Goal: Task Accomplishment & Management: Complete application form

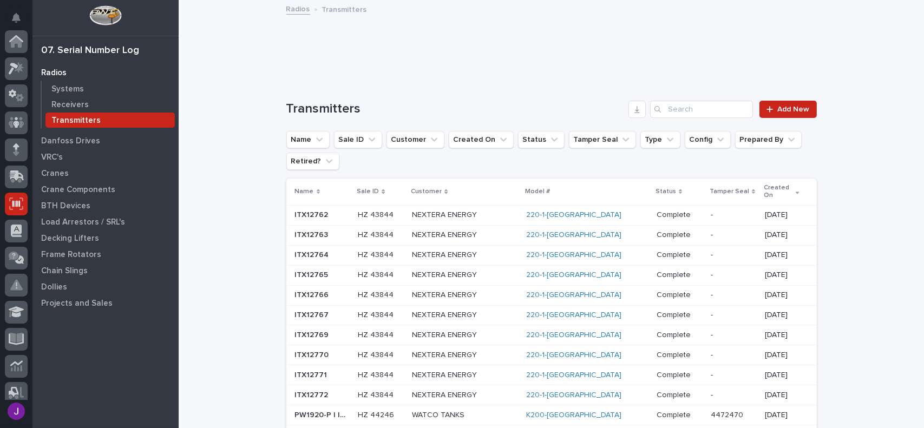
scroll to position [162, 0]
click at [804, 104] on link "Add New" at bounding box center [788, 109] width 57 height 17
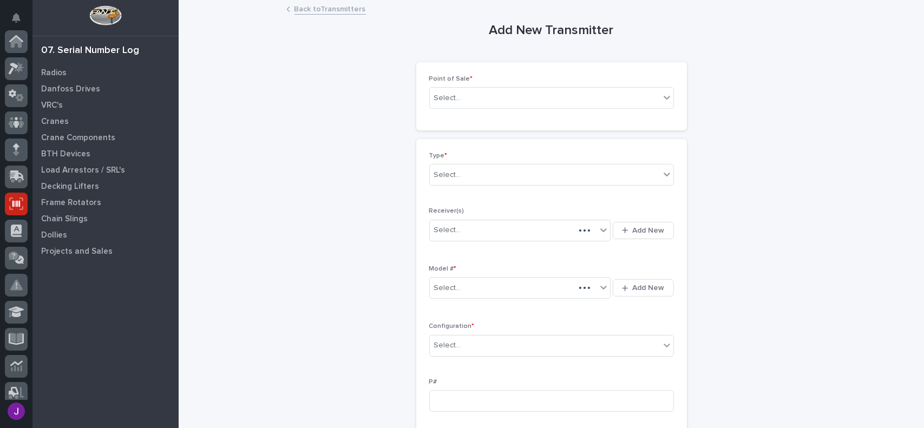
scroll to position [162, 0]
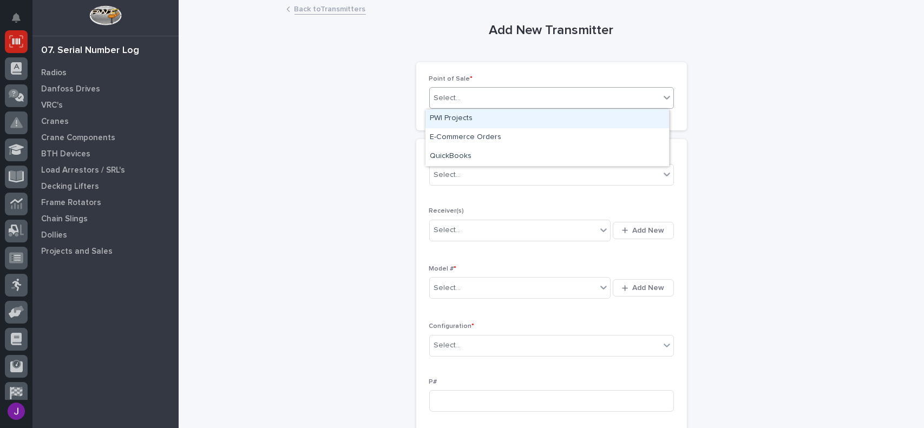
click at [544, 96] on div "Select..." at bounding box center [545, 98] width 230 height 18
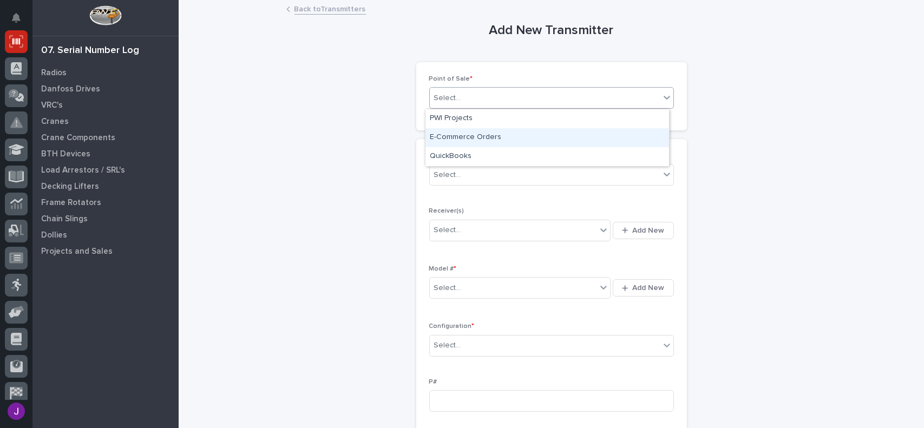
drag, startPoint x: 498, startPoint y: 127, endPoint x: 492, endPoint y: 139, distance: 12.8
click at [492, 139] on div "E-Commerce Orders" at bounding box center [548, 137] width 244 height 19
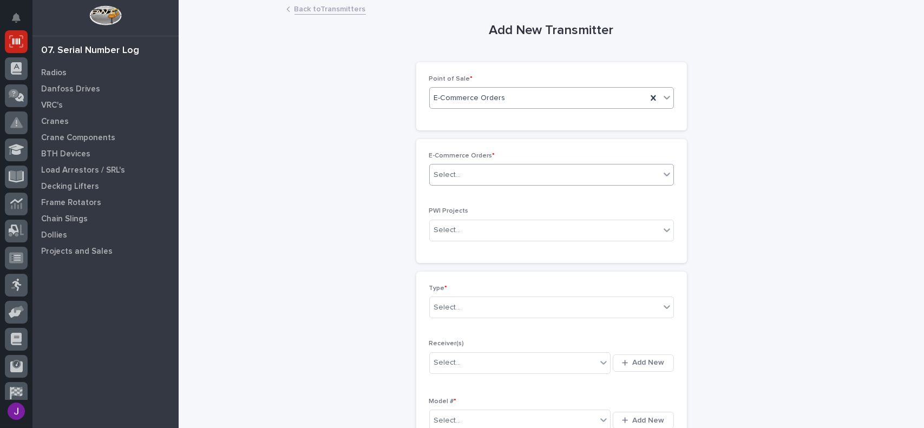
click at [462, 168] on div "Select..." at bounding box center [545, 175] width 230 height 18
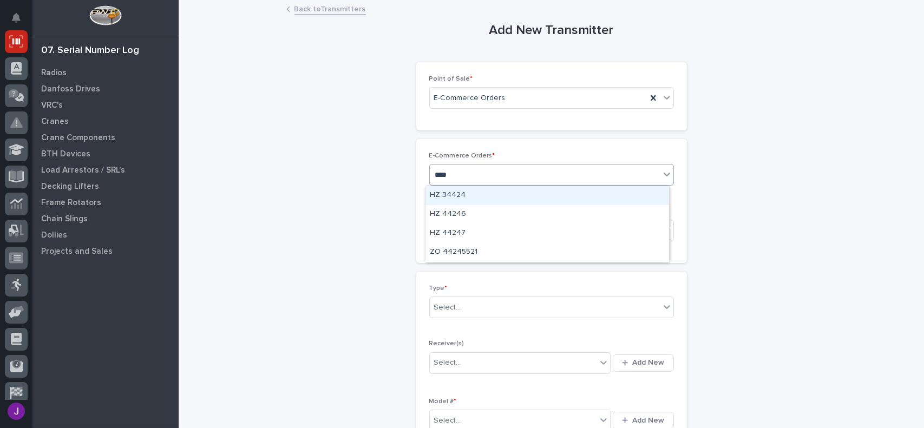
type input "*****"
click at [460, 191] on div "HZ 44247" at bounding box center [548, 195] width 244 height 19
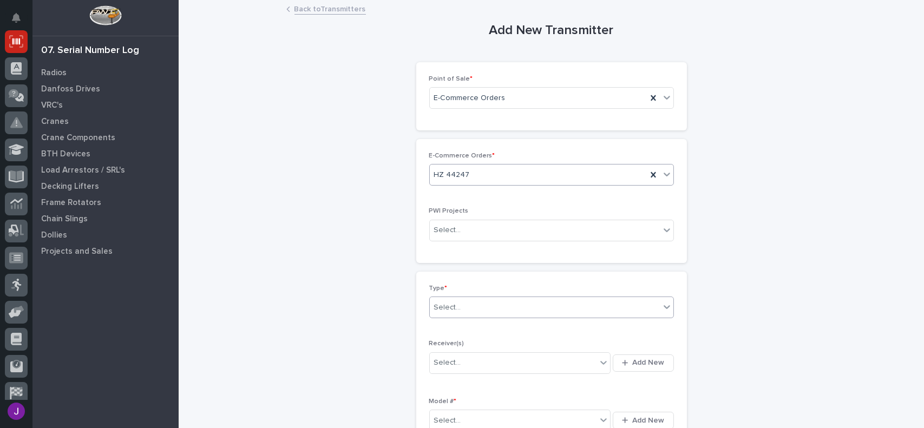
click at [484, 314] on div "Select..." at bounding box center [545, 308] width 230 height 18
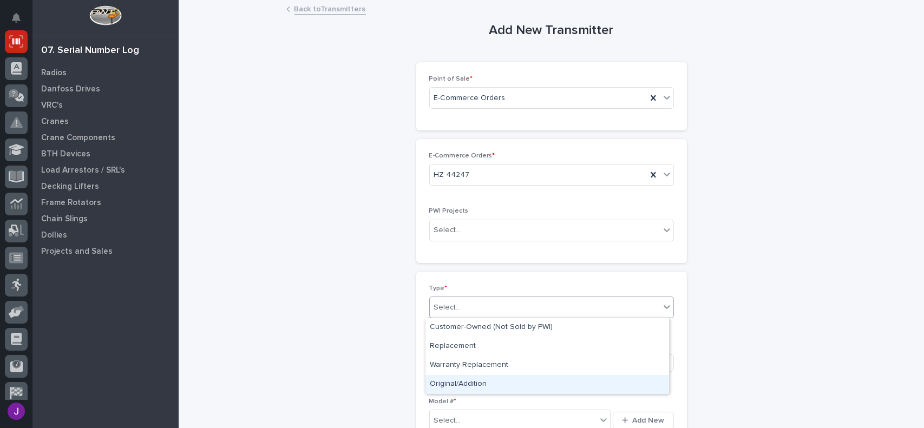
click at [494, 384] on div "Original/Addition" at bounding box center [548, 384] width 244 height 19
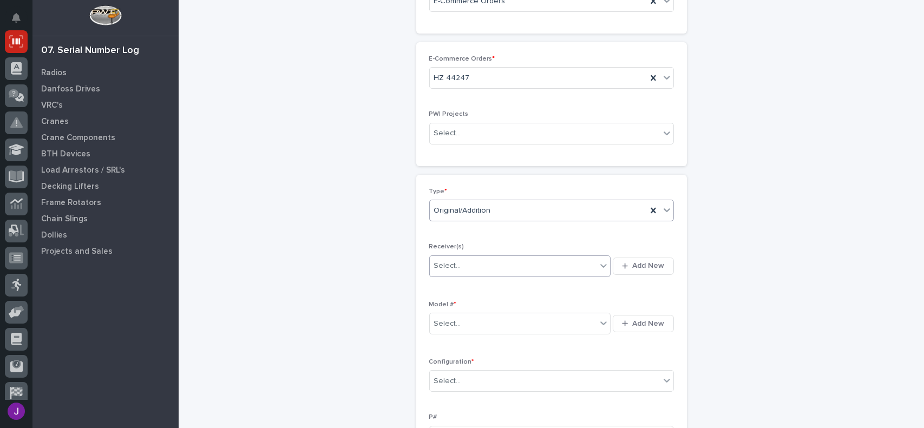
scroll to position [108, 0]
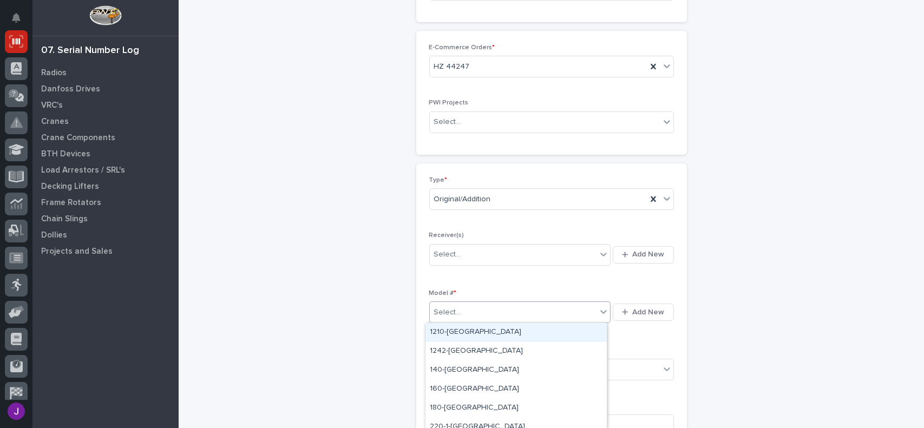
click at [462, 311] on div "Select..." at bounding box center [513, 313] width 167 height 18
type input "***"
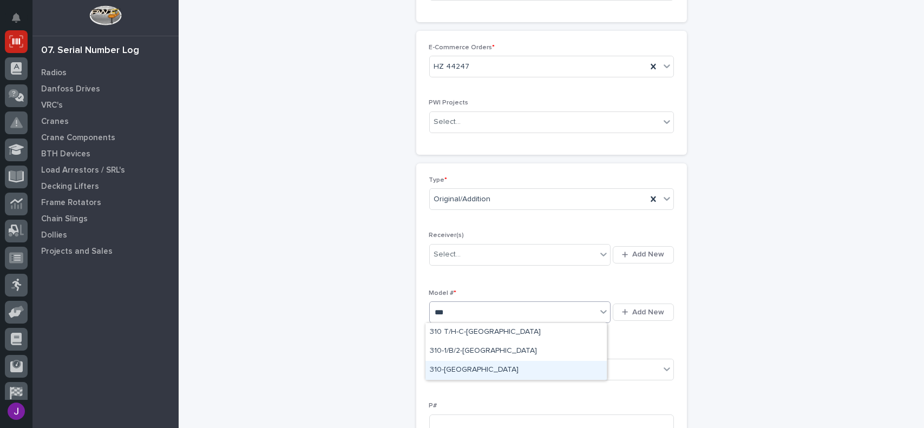
click at [452, 364] on div "310-TX" at bounding box center [516, 370] width 181 height 19
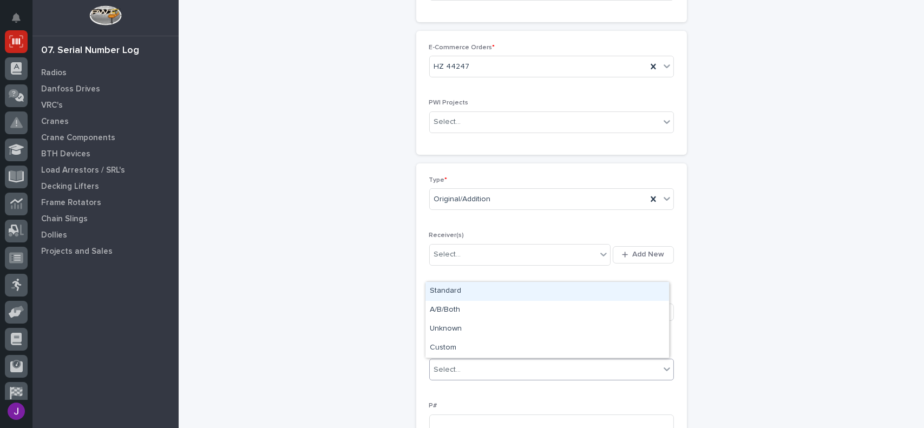
click at [452, 364] on div "Select..." at bounding box center [447, 369] width 27 height 11
click at [456, 293] on div "Standard" at bounding box center [548, 291] width 244 height 19
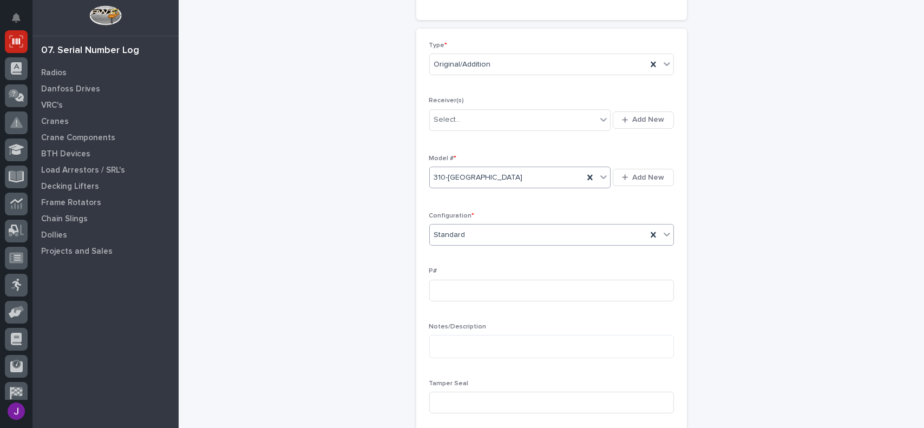
scroll to position [271, 0]
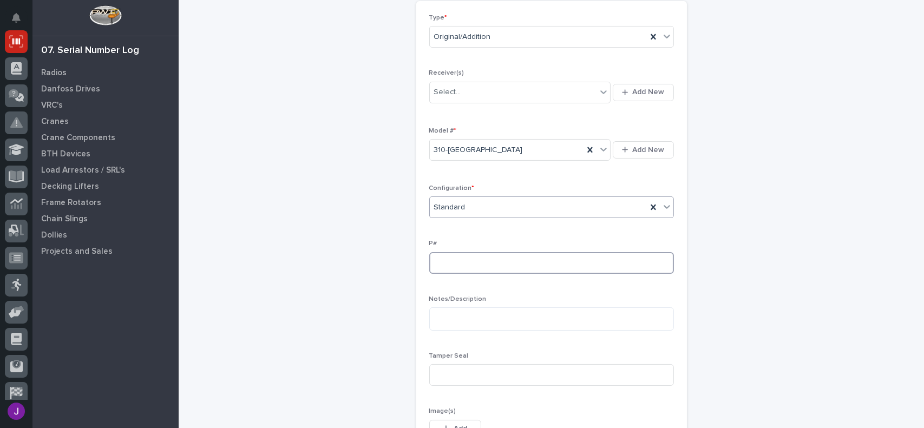
click at [489, 263] on input at bounding box center [551, 263] width 245 height 22
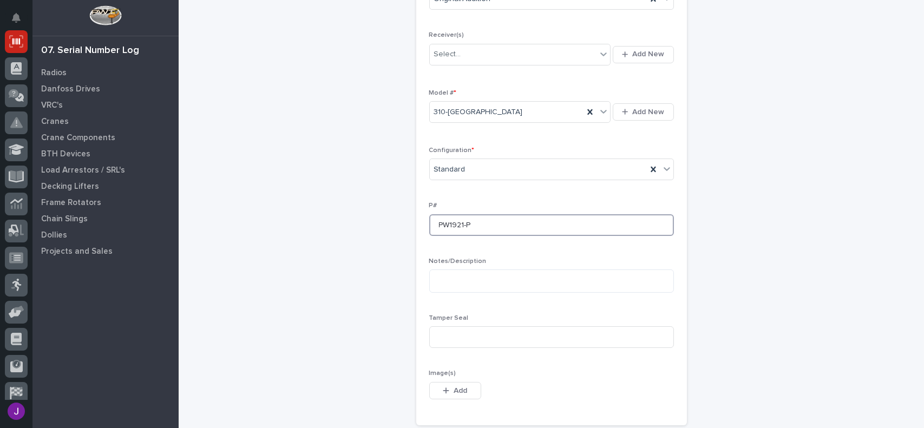
scroll to position [325, 0]
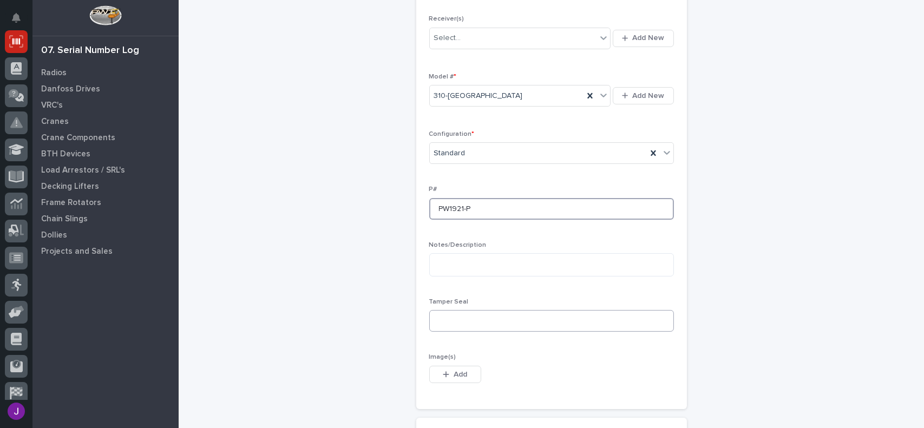
type input "PW1921-P"
click at [462, 321] on input at bounding box center [551, 321] width 245 height 22
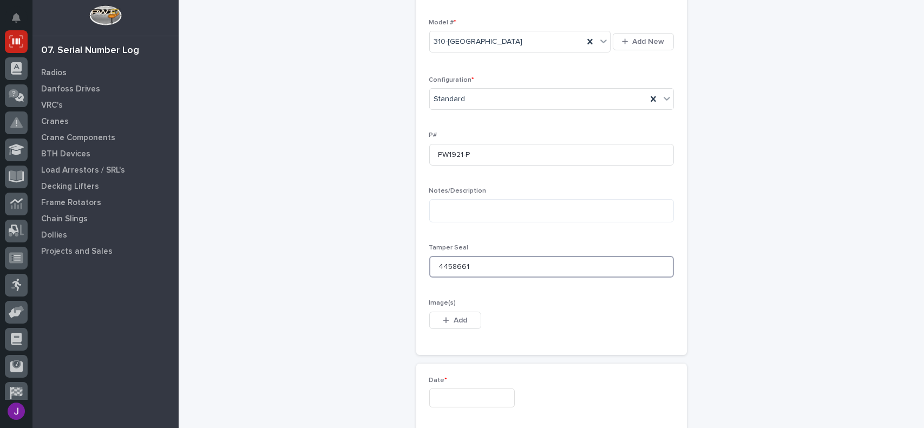
scroll to position [433, 0]
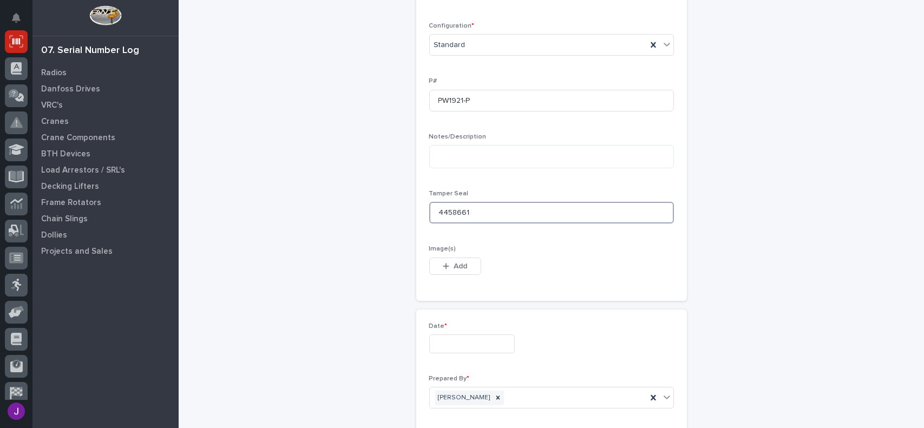
type input "4458661"
click at [473, 339] on input "text" at bounding box center [472, 344] width 86 height 19
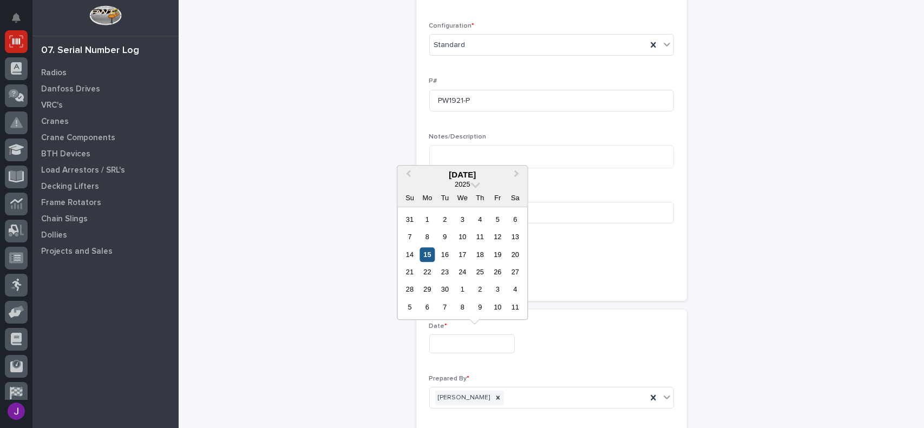
click at [425, 256] on div "15" at bounding box center [427, 254] width 15 height 15
type input "**********"
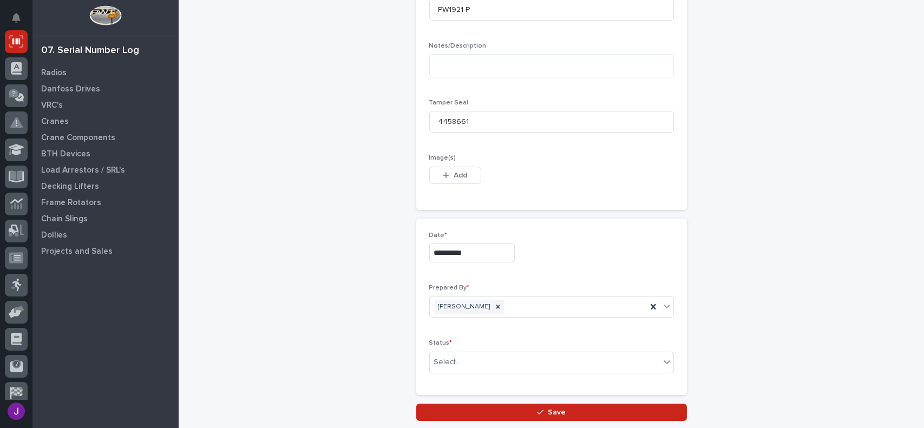
scroll to position [541, 0]
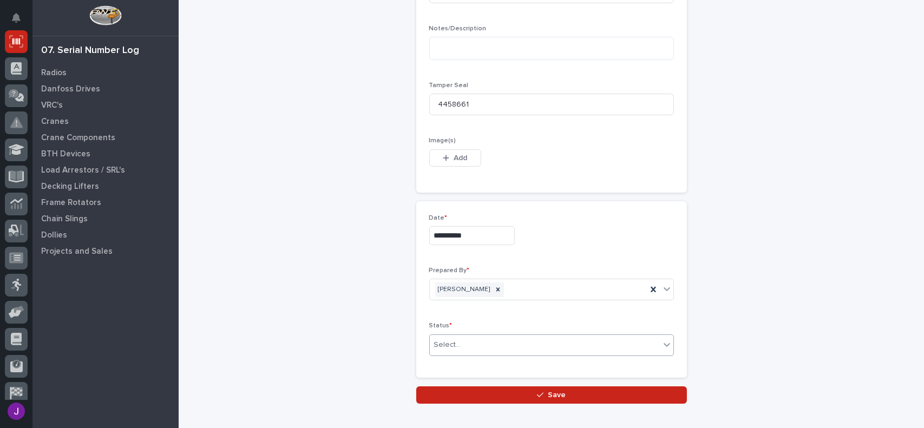
click at [486, 349] on div "Select..." at bounding box center [545, 345] width 230 height 18
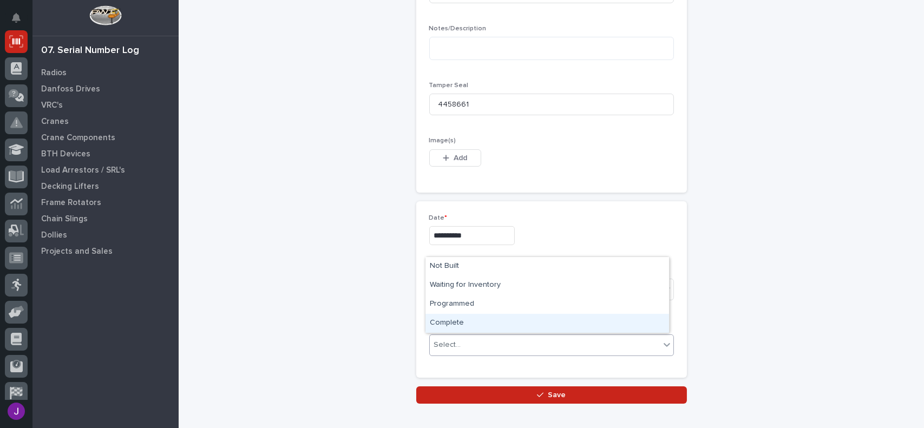
click at [459, 325] on div "Complete" at bounding box center [548, 323] width 244 height 19
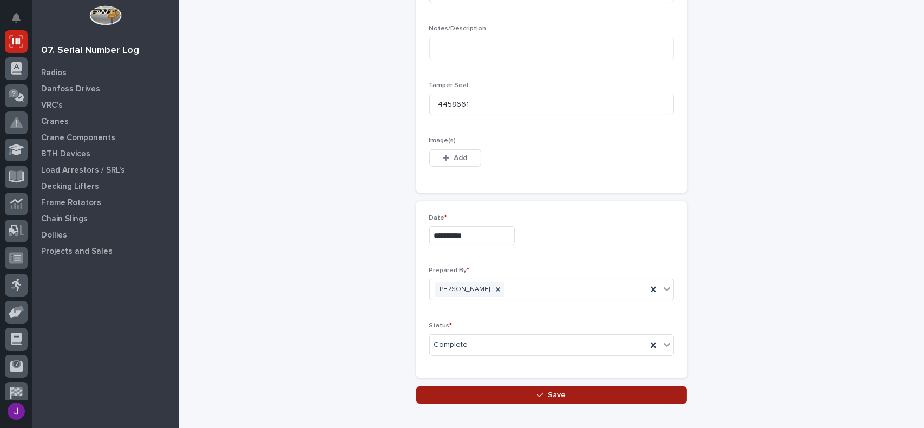
click at [594, 393] on button "Save" at bounding box center [551, 395] width 271 height 17
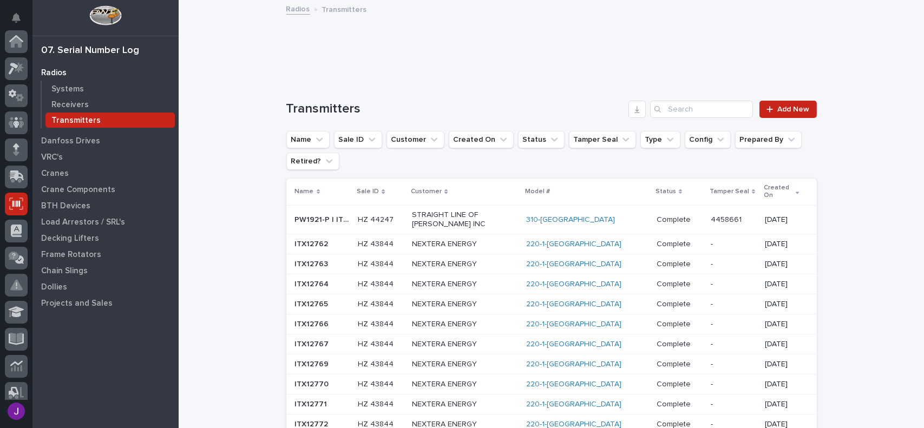
scroll to position [162, 0]
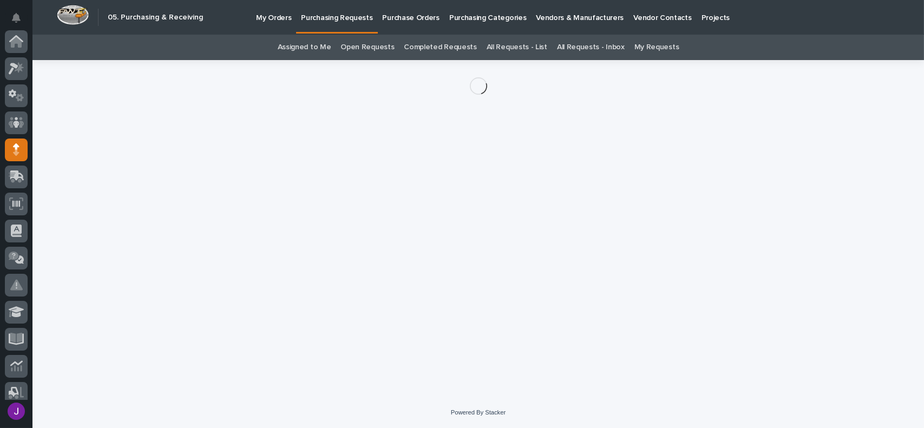
scroll to position [108, 0]
